Goal: Task Accomplishment & Management: Use online tool/utility

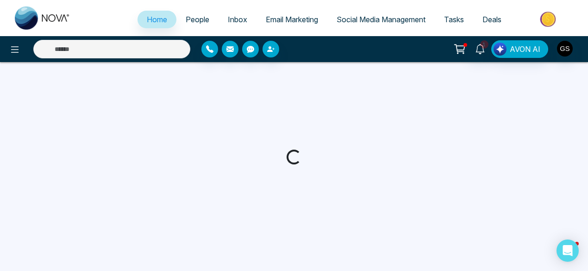
select select "*"
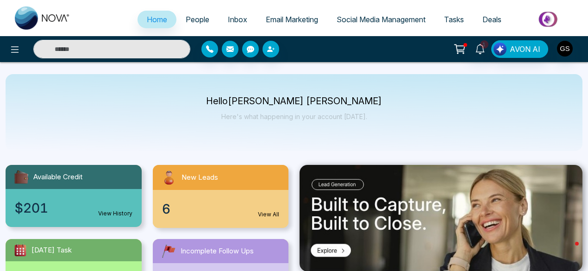
click at [371, 17] on span "Social Media Management" at bounding box center [381, 19] width 89 height 9
